Goal: Feedback & Contribution: Submit feedback/report problem

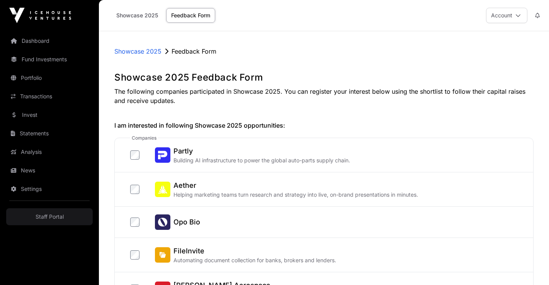
drag, startPoint x: 191, startPoint y: 71, endPoint x: 264, endPoint y: 101, distance: 79.1
click at [286, 101] on p "The following companies participated in Showcase 2025. You can register your in…" at bounding box center [323, 96] width 419 height 19
click at [322, 87] on p "The following companies participated in Showcase 2025. You can register your in…" at bounding box center [323, 96] width 419 height 19
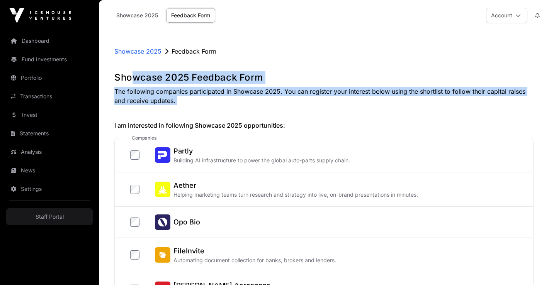
drag, startPoint x: 134, startPoint y: 80, endPoint x: 190, endPoint y: 107, distance: 62.3
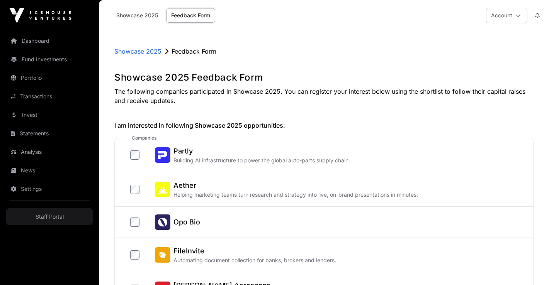
drag, startPoint x: 129, startPoint y: 74, endPoint x: 198, endPoint y: 100, distance: 74.1
drag, startPoint x: 190, startPoint y: 77, endPoint x: 301, endPoint y: 76, distance: 111.2
click at [301, 76] on h1 "Showcase 2025 Feedback Form" at bounding box center [323, 77] width 419 height 12
